Goal: Task Accomplishment & Management: Use online tool/utility

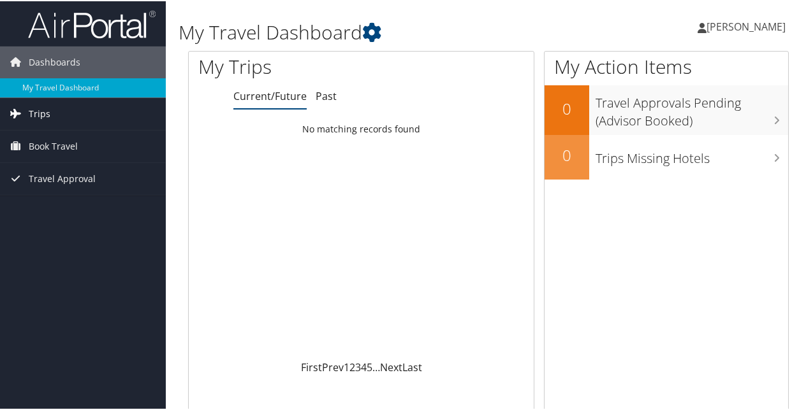
click at [47, 117] on span "Trips" at bounding box center [40, 113] width 22 height 32
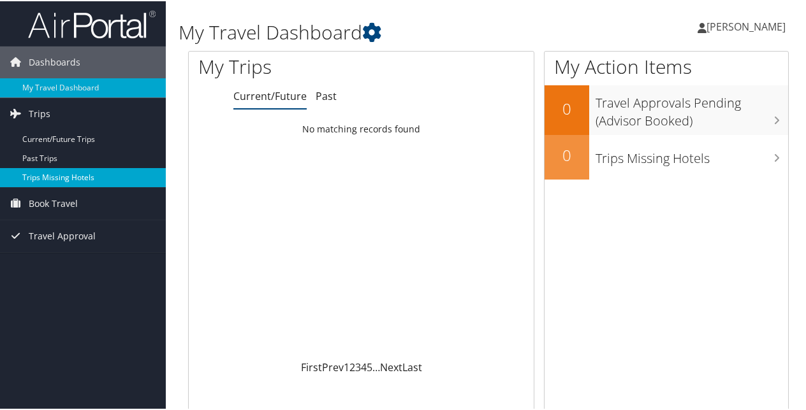
click at [80, 178] on link "Trips Missing Hotels" at bounding box center [83, 176] width 166 height 19
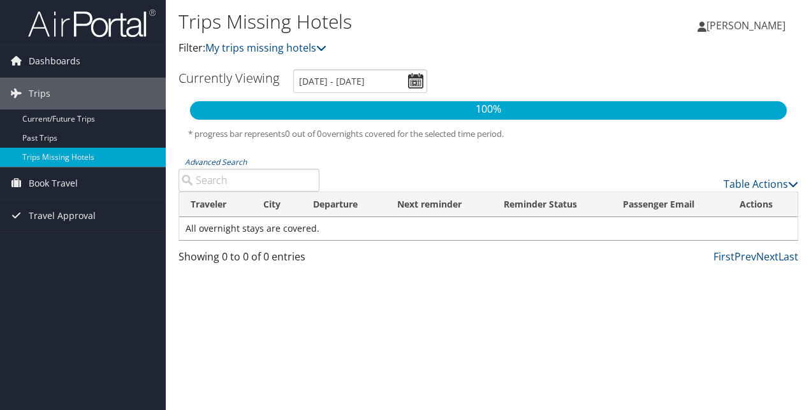
click at [798, 184] on div "Table Actions" at bounding box center [568, 174] width 479 height 36
click at [792, 182] on icon at bounding box center [793, 184] width 10 height 10
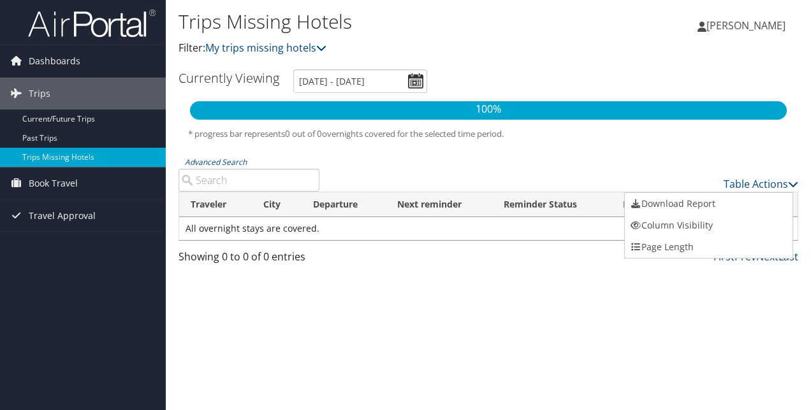
click at [633, 157] on div at bounding box center [405, 205] width 811 height 410
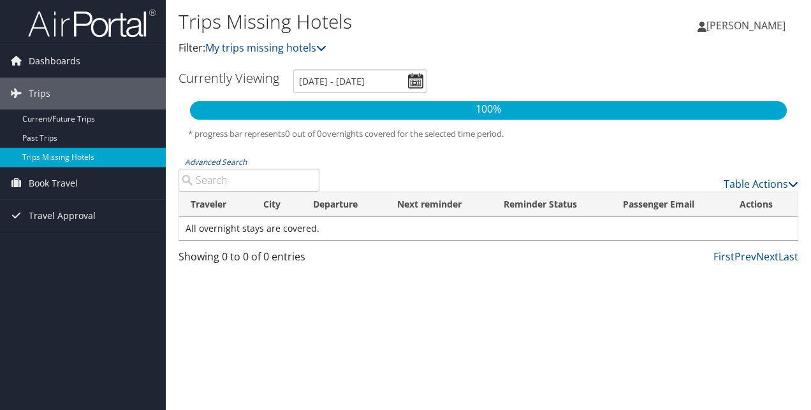
click at [362, 113] on p "100%" at bounding box center [488, 109] width 597 height 17
click at [68, 186] on span "Book Travel" at bounding box center [53, 184] width 49 height 32
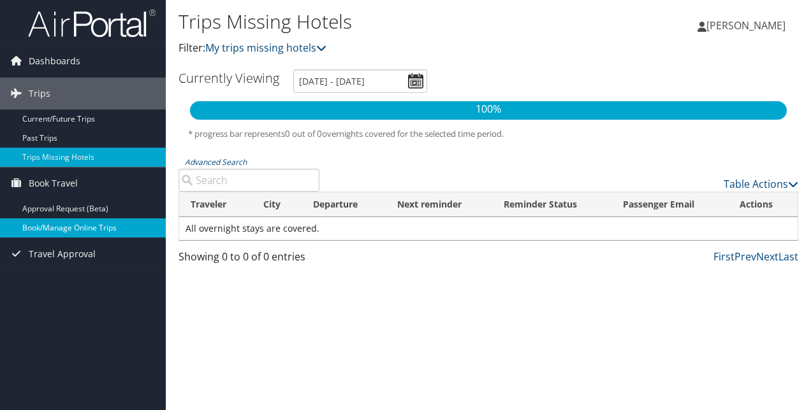
click at [88, 229] on link "Book/Manage Online Trips" at bounding box center [83, 228] width 166 height 19
